Goal: Find specific page/section: Find specific page/section

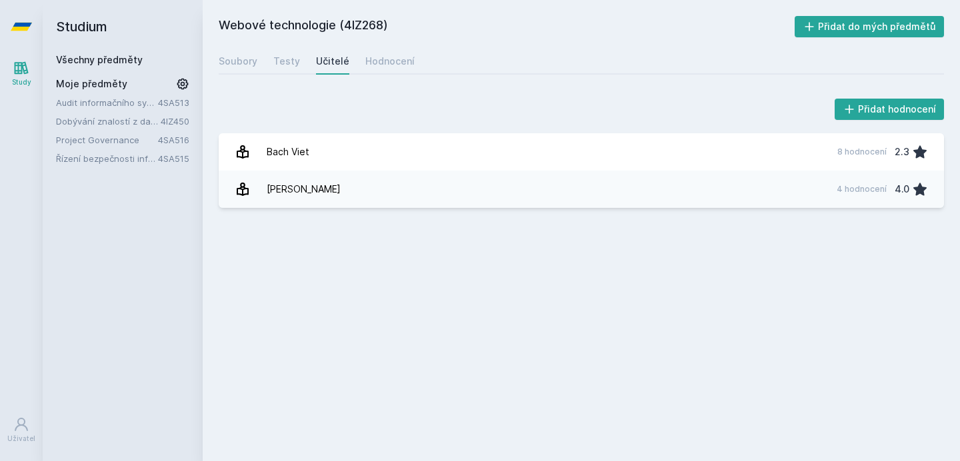
click at [118, 138] on link "Project Governance" at bounding box center [107, 139] width 102 height 13
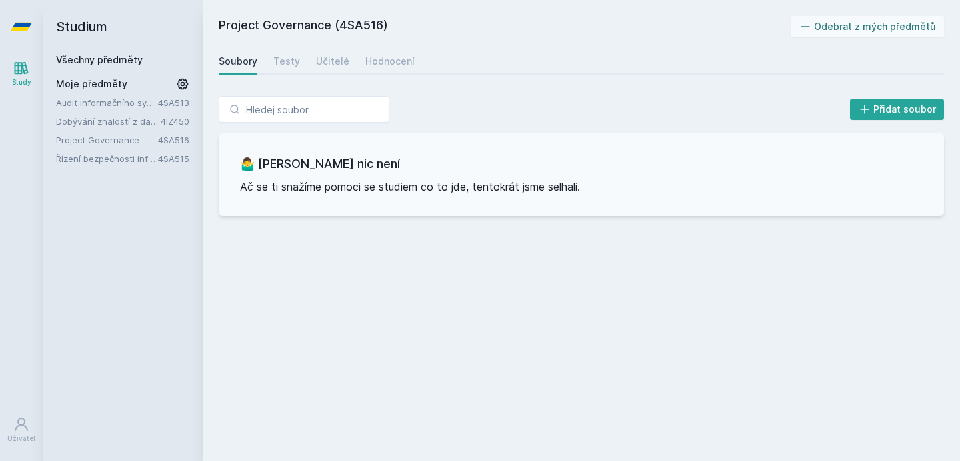
click at [355, 26] on h2 "Project Governance (4SA516)" at bounding box center [505, 26] width 572 height 21
copy h2 "4SA516"
